Goal: Task Accomplishment & Management: Use online tool/utility

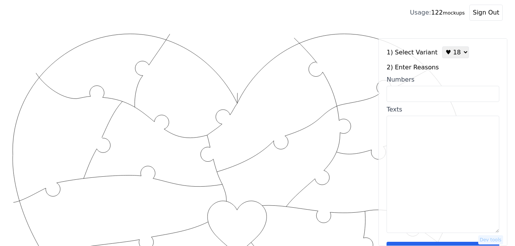
scroll to position [136, 0]
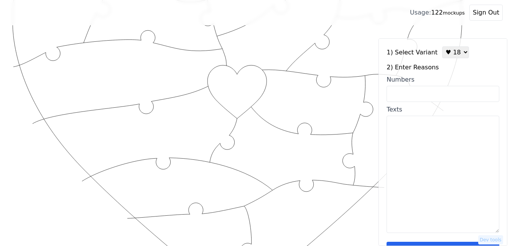
select select "1"
click at [442, 46] on select "♥ 12 ♥ 18 ♥ 28 ♥ 40 ♥ 50 ♥ 60 ♥ 70" at bounding box center [455, 52] width 27 height 12
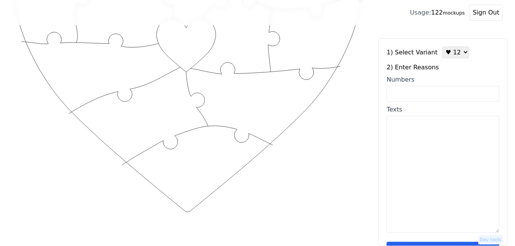
click at [440, 156] on textarea "Texts" at bounding box center [443, 174] width 113 height 117
paste textarea "(I love your compassion for animals. I love how safe you make me feel. I love t…"
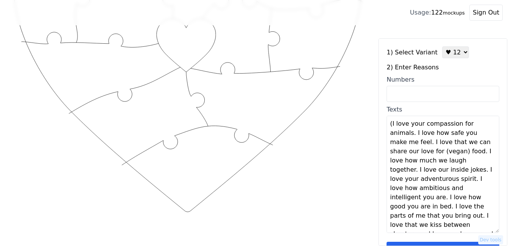
scroll to position [0, 0]
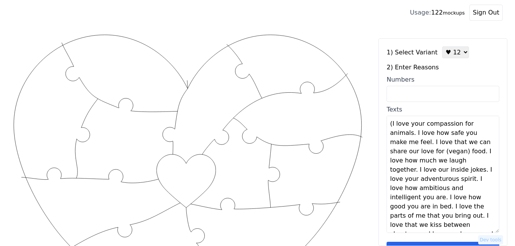
click at [391, 125] on textarea "(I love your compassion for animals. I love how safe you make me feel. I love t…" at bounding box center [443, 174] width 113 height 117
click at [412, 133] on textarea "I love your compassion for animals. I love how safe you make me feel. I love th…" at bounding box center [443, 174] width 113 height 117
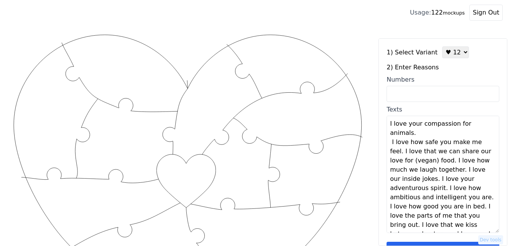
click at [422, 133] on textarea "I love your compassion for animals. I love how safe you make me feel. I love th…" at bounding box center [443, 174] width 113 height 117
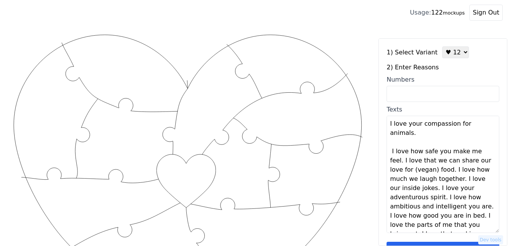
click at [484, 153] on textarea "I love your compassion for animals. I love how safe you make me feel. I love th…" at bounding box center [443, 174] width 113 height 117
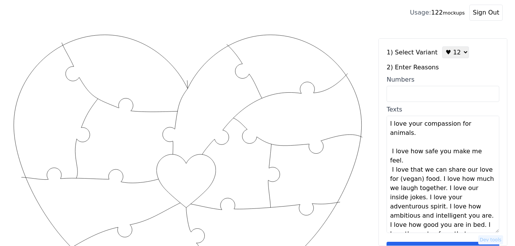
click at [486, 153] on textarea "I love your compassion for animals. I love how safe you make me feel. I love th…" at bounding box center [443, 174] width 113 height 117
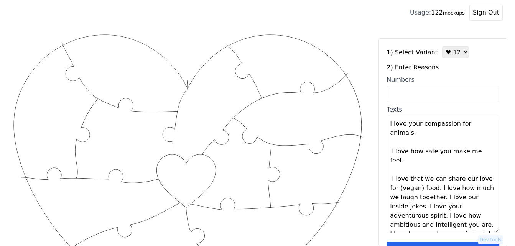
click at [437, 180] on textarea "I love your compassion for animals. I love how safe you make me feel. I love th…" at bounding box center [443, 174] width 113 height 117
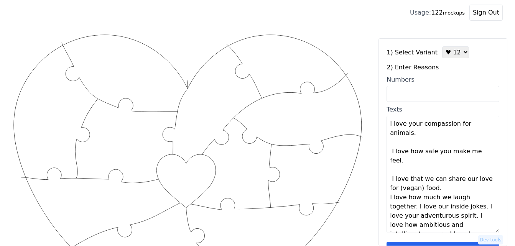
click at [437, 180] on textarea "I love your compassion for animals. I love how safe you make me feel. I love th…" at bounding box center [443, 174] width 113 height 117
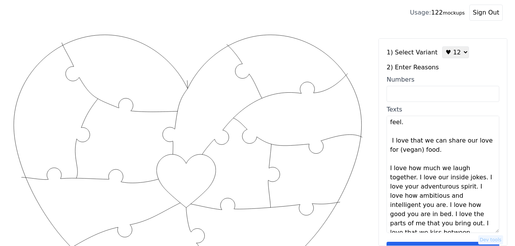
click at [415, 171] on textarea "I love your compassion for animals. I love how safe you make me feel. I love th…" at bounding box center [443, 174] width 113 height 117
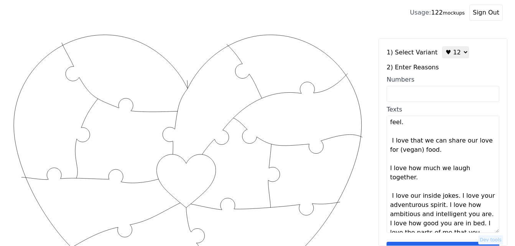
click at [417, 169] on textarea "I love your compassion for animals. I love how safe you make me feel. I love th…" at bounding box center [443, 174] width 113 height 117
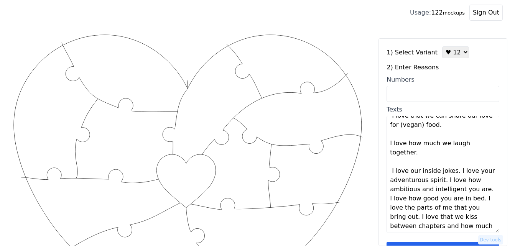
scroll to position [77, 0]
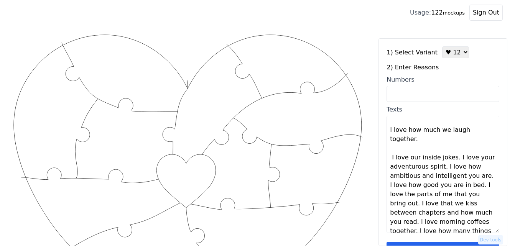
click at [452, 150] on textarea "I love your compassion for animals. I love how safe you make me feel. I love th…" at bounding box center [443, 174] width 113 height 117
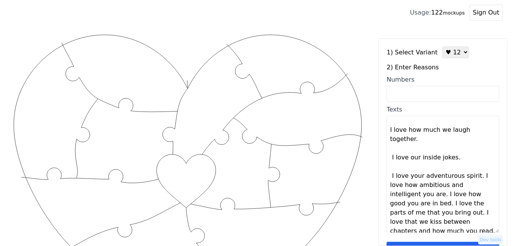
click at [452, 150] on textarea "I love your compassion for animals. I love how safe you make me feel. I love th…" at bounding box center [443, 174] width 113 height 117
click at [472, 167] on textarea "I love your compassion for animals. I love how safe you make me feel. I love th…" at bounding box center [443, 174] width 113 height 117
click at [474, 167] on textarea "I love your compassion for animals. I love how safe you make me feel. I love th…" at bounding box center [443, 174] width 113 height 117
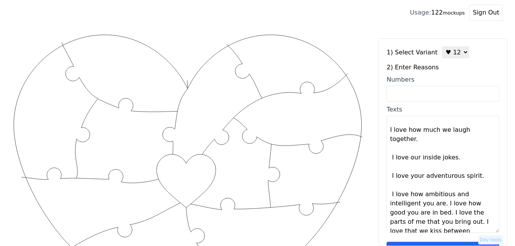
click at [440, 195] on textarea "I love your compassion for animals. I love how safe you make me feel. I love th…" at bounding box center [443, 174] width 113 height 117
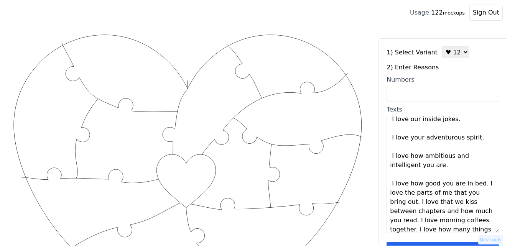
click at [478, 176] on textarea "I love your compassion for animals. I love how safe you make me feel. I love th…" at bounding box center [443, 174] width 113 height 117
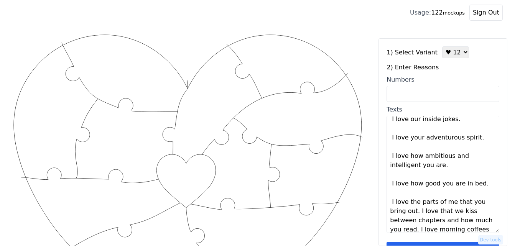
click at [478, 176] on textarea "I love your compassion for animals. I love how safe you make me feel. I love th…" at bounding box center [443, 174] width 113 height 117
click at [417, 203] on textarea "I love your compassion for animals. I love how safe you make me feel. I love th…" at bounding box center [443, 174] width 113 height 117
click at [419, 203] on textarea "I love your compassion for animals. I love how safe you make me feel. I love th…" at bounding box center [443, 174] width 113 height 117
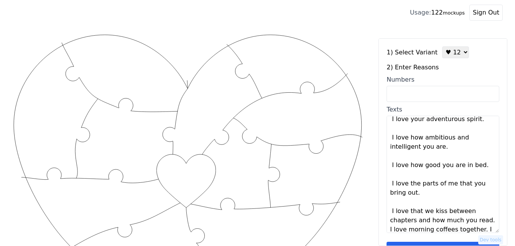
scroll to position [147, 0]
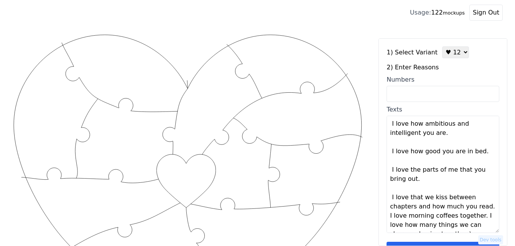
click at [482, 199] on textarea "I love your compassion for animals. I love how safe you make me feel. I love th…" at bounding box center [443, 174] width 113 height 117
click at [484, 199] on textarea "I love your compassion for animals. I love how safe you make me feel. I love th…" at bounding box center [443, 174] width 113 height 117
click at [480, 216] on textarea "I love your compassion for animals. I love how safe you make me feel. I love th…" at bounding box center [443, 174] width 113 height 117
click at [480, 217] on textarea "I love your compassion for animals. I love how safe you make me feel. I love th…" at bounding box center [443, 174] width 113 height 117
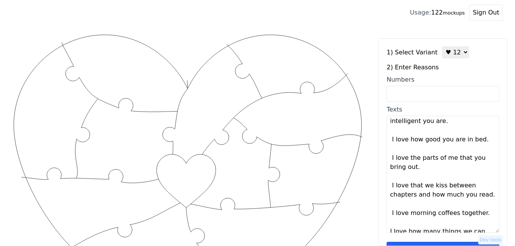
scroll to position [166, 0]
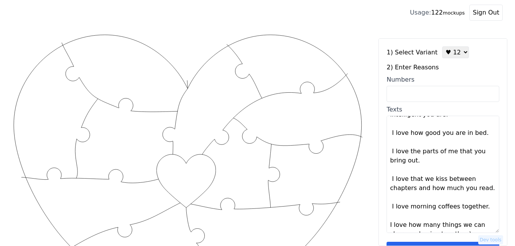
click at [470, 226] on textarea "I love your compassion for animals. I love how safe you make me feel. I love th…" at bounding box center [443, 174] width 113 height 117
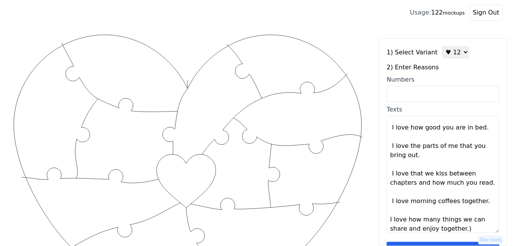
click at [468, 222] on textarea "I love your compassion for animals. I love how safe you make me feel. I love th…" at bounding box center [443, 174] width 113 height 117
type textarea "I love your compassion for animals I love how safe you make me feel I love that…"
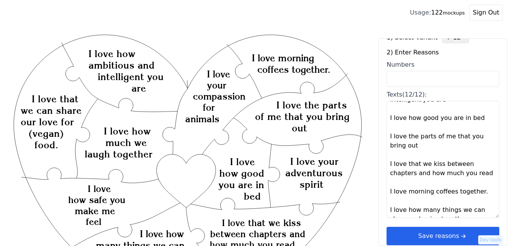
scroll to position [23, 0]
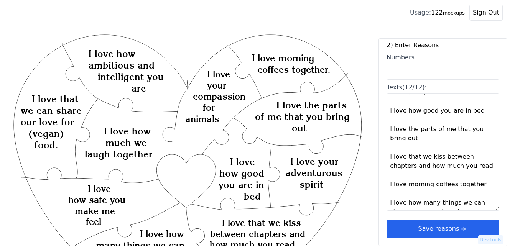
click at [459, 231] on icon "arrow right short" at bounding box center [463, 229] width 8 height 8
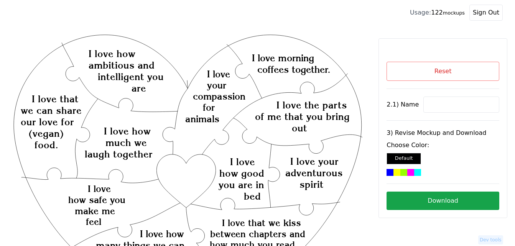
scroll to position [0, 0]
click at [447, 102] on input at bounding box center [462, 105] width 76 height 16
paste input "Rel"
type input "Rel"
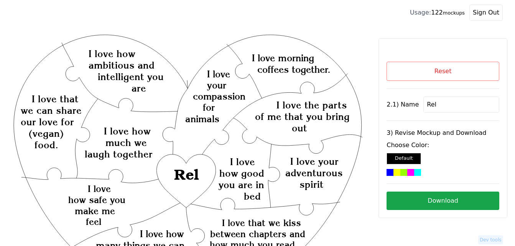
click at [399, 172] on div at bounding box center [397, 172] width 7 height 7
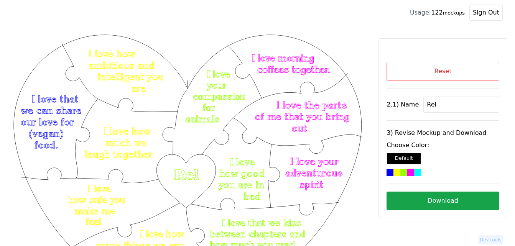
click at [456, 200] on button "Download" at bounding box center [443, 201] width 113 height 18
